Goal: Check status

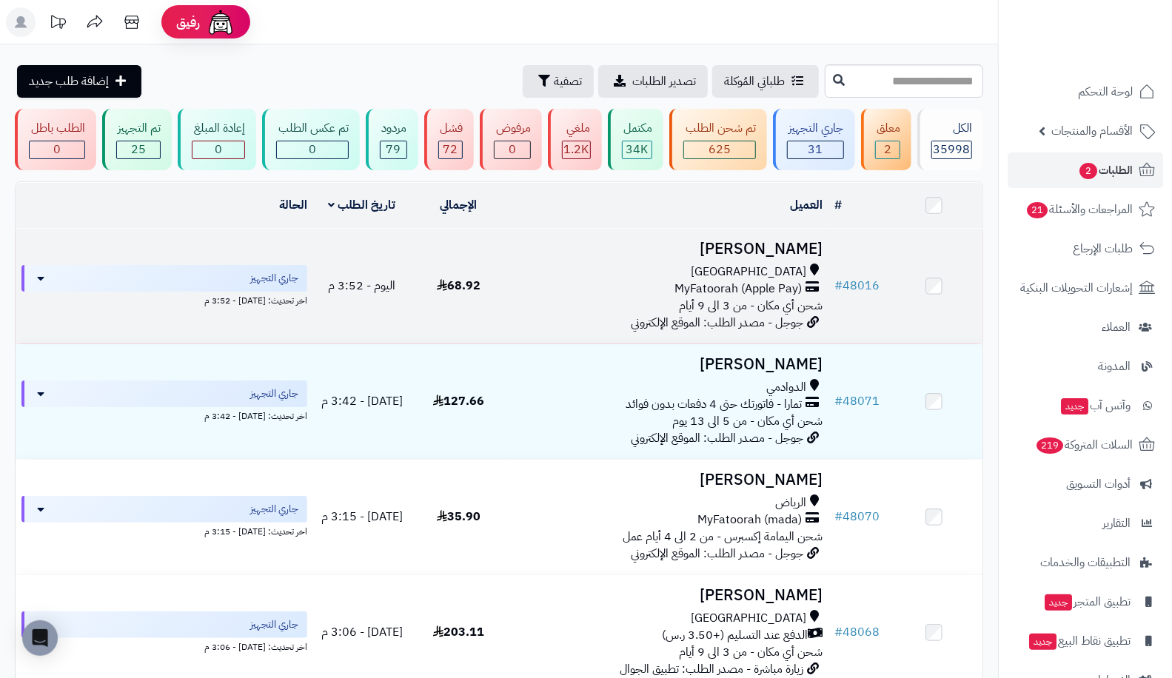
click at [849, 272] on td "# 48016" at bounding box center [856, 286] width 57 height 115
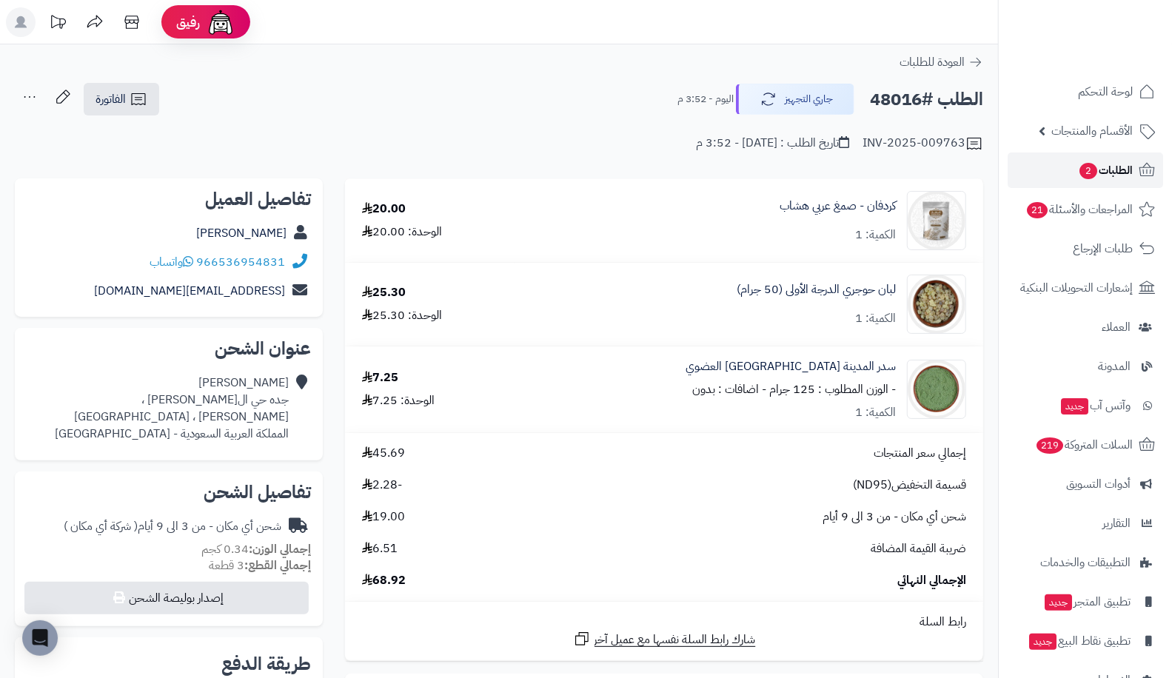
click at [1080, 169] on span "2" at bounding box center [1087, 171] width 19 height 18
